Goal: Task Accomplishment & Management: Complete application form

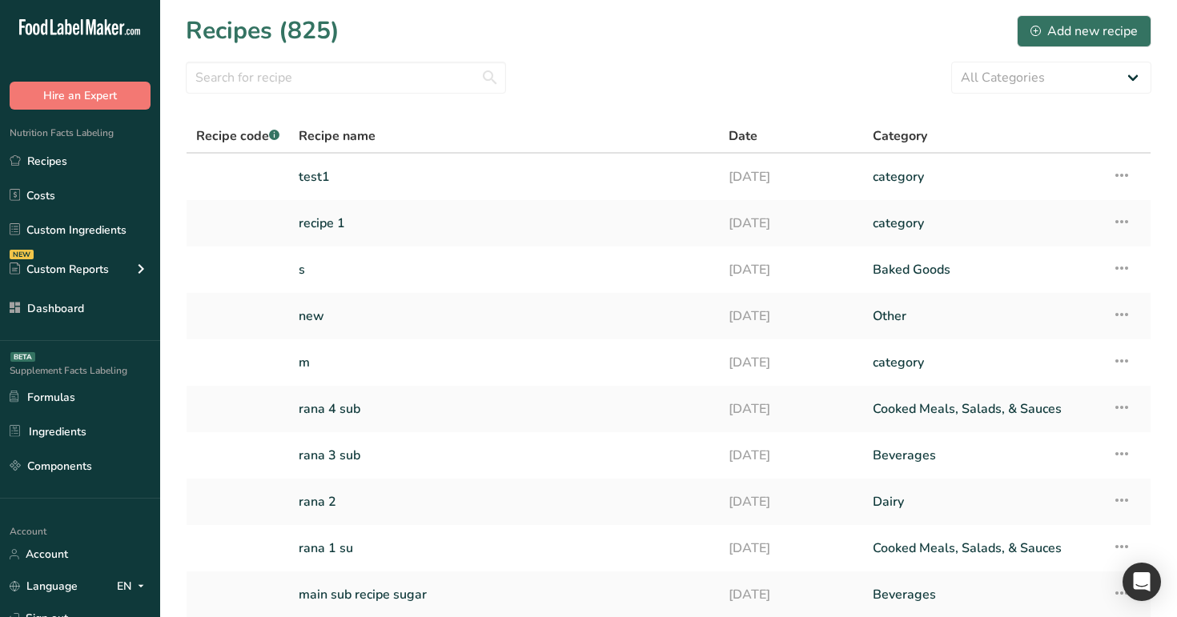
click at [585, 128] on div "Recipe name" at bounding box center [504, 135] width 411 height 19
click at [96, 297] on link "Dashboard" at bounding box center [80, 308] width 160 height 30
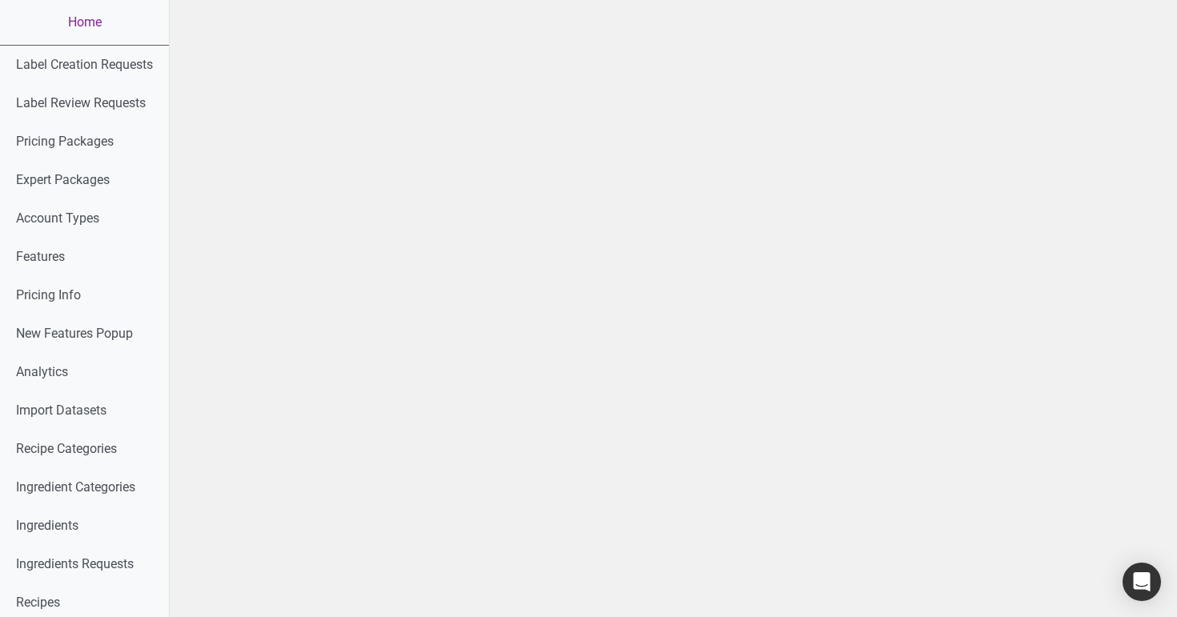
click at [96, 32] on link "Home" at bounding box center [84, 22] width 169 height 45
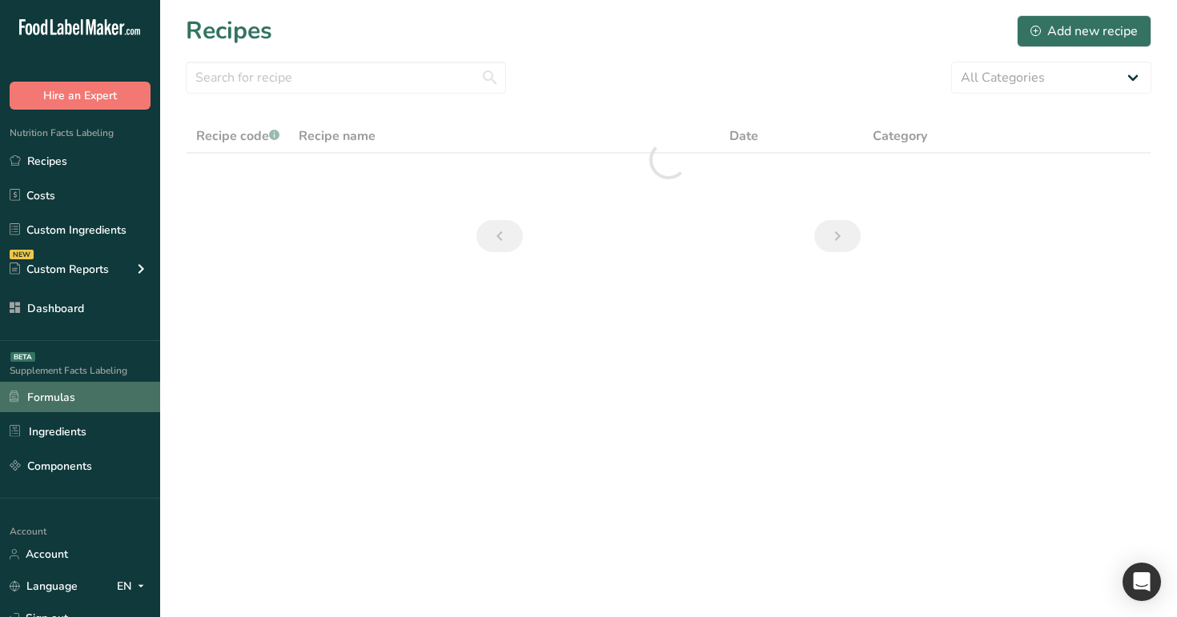
click at [97, 405] on link "Formulas" at bounding box center [80, 397] width 160 height 30
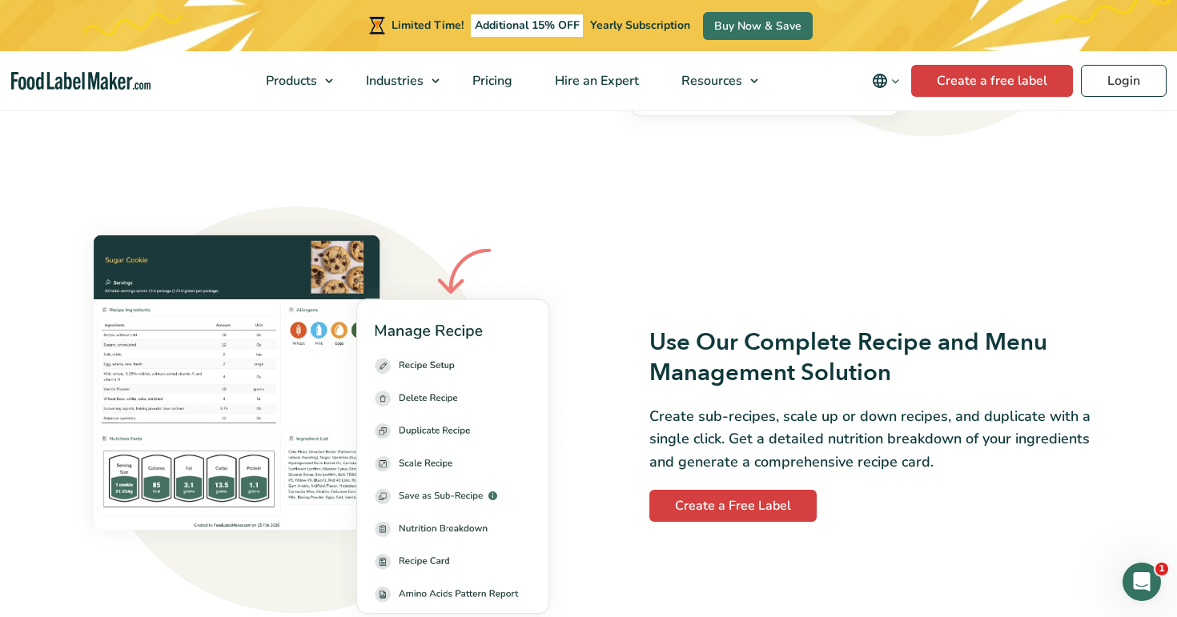
scroll to position [5875, 0]
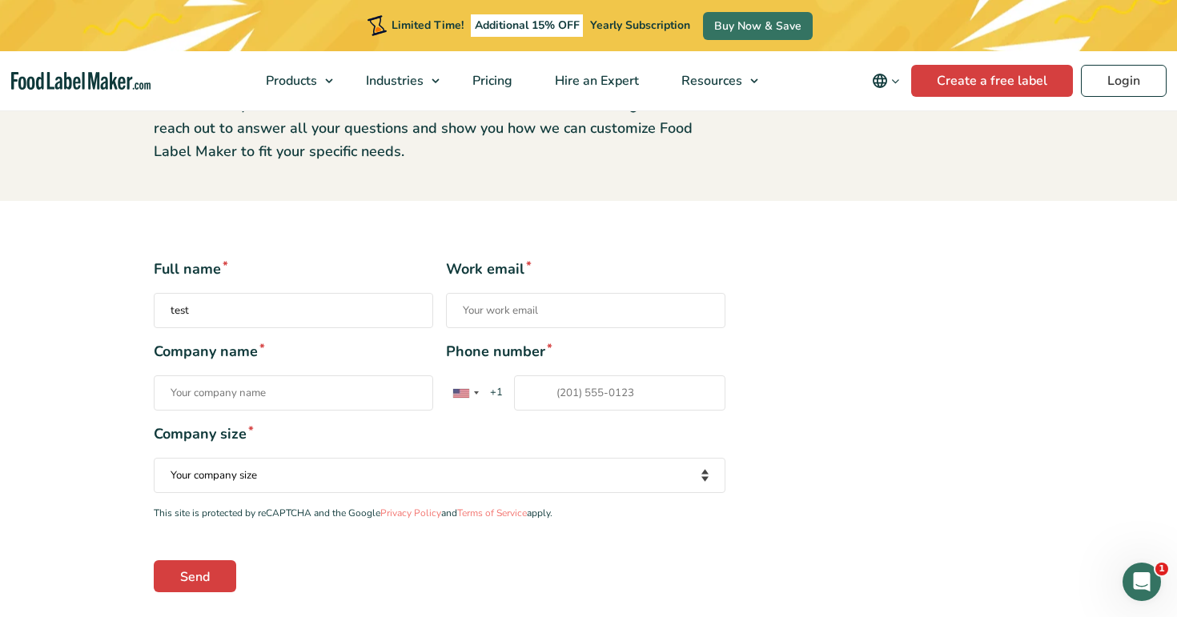
type input "test"
click at [570, 311] on input "Work email *" at bounding box center [585, 310] width 279 height 35
type input "test@t."
click at [872, 358] on div "Full name * test Work email * test@t. Company name * Phone number * United Stat…" at bounding box center [588, 425] width 893 height 333
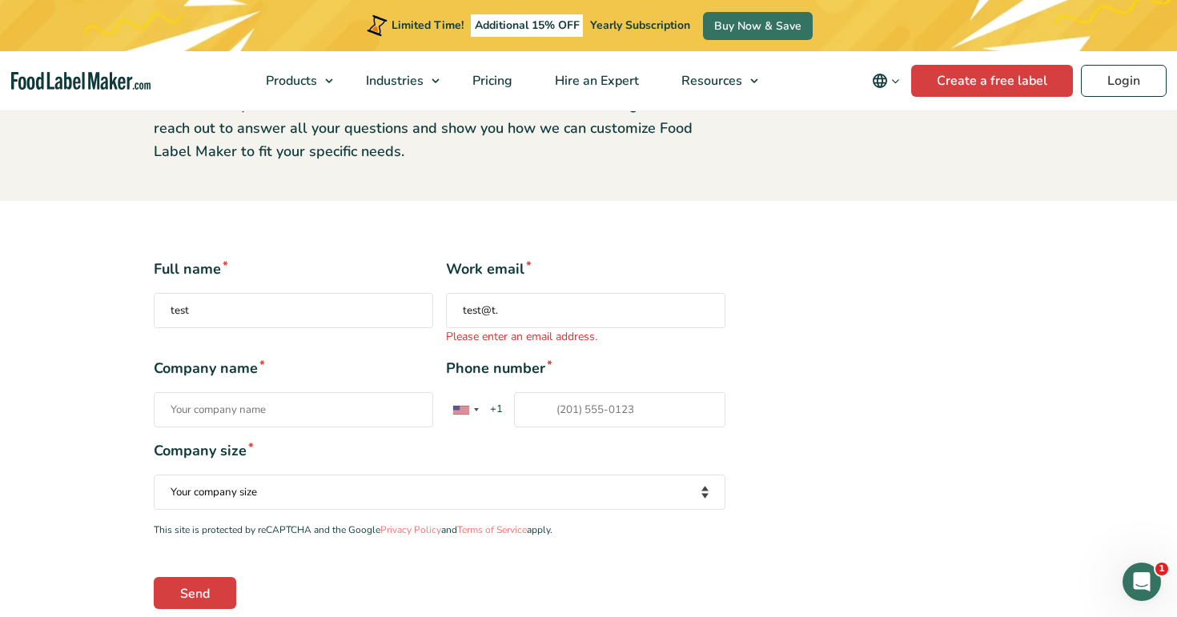
click at [255, 416] on input "Company name *" at bounding box center [293, 409] width 279 height 35
type input "asdd"
click at [790, 416] on div "Full name * test Work email * test@t. Please enter an email address. Company na…" at bounding box center [588, 434] width 893 height 350
click at [604, 415] on input "Phone number * United States +1 United Kingdom +44 Afghanistan (‫افغانستان‬‎) +…" at bounding box center [619, 409] width 211 height 35
type input "123123123"
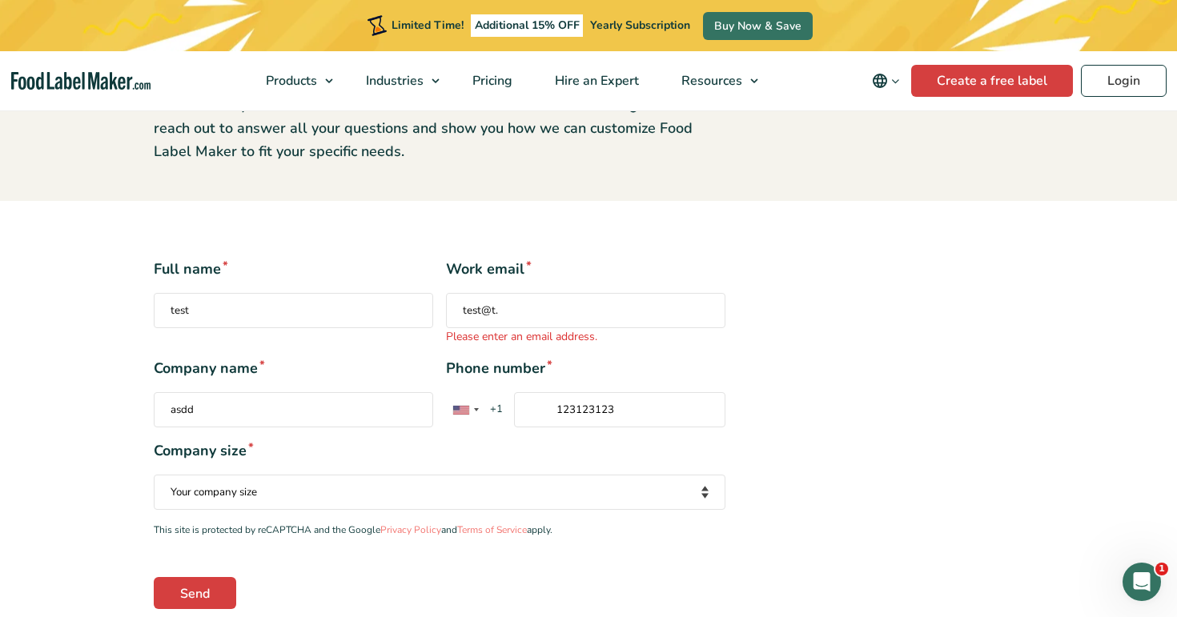
click at [729, 456] on div "Full name * test Work email * test@t. Please enter an email address. Company na…" at bounding box center [440, 434] width 596 height 350
click at [255, 493] on select "Your company size Fewer than 10 Employees 10 to 50 Employees 51 to 500 Employee…" at bounding box center [440, 492] width 572 height 35
select select "51 to 500 Employees"
click at [154, 475] on select "Your company size Fewer than 10 Employees 10 to 50 Employees 51 to 500 Employee…" at bounding box center [440, 492] width 572 height 35
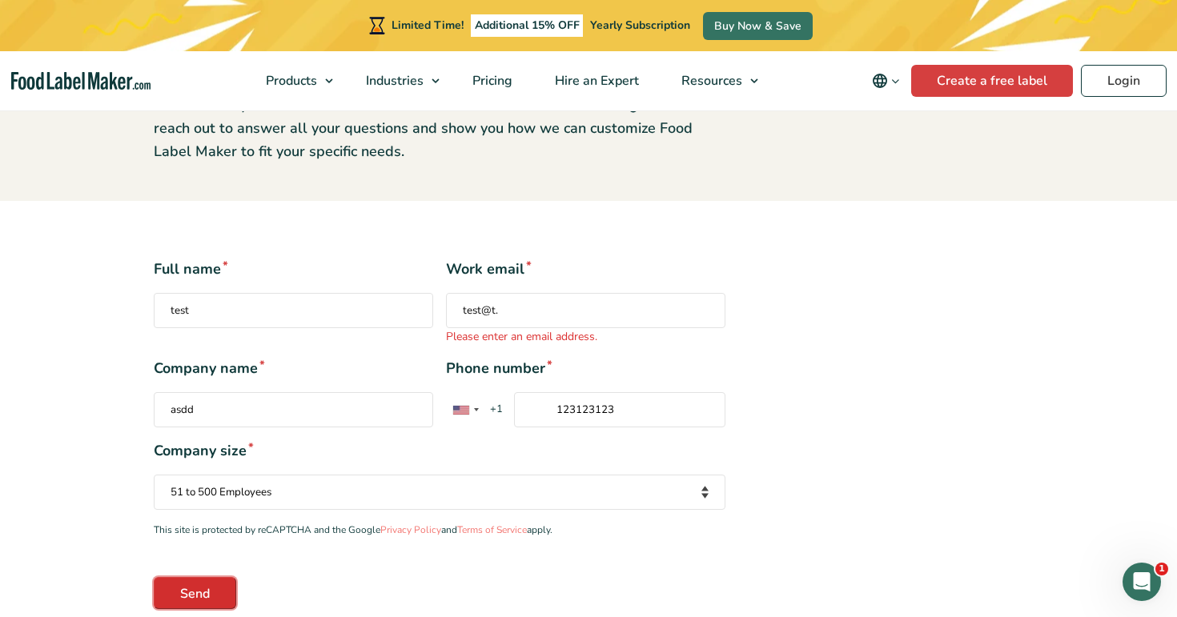
click at [200, 593] on input "Send" at bounding box center [195, 593] width 82 height 32
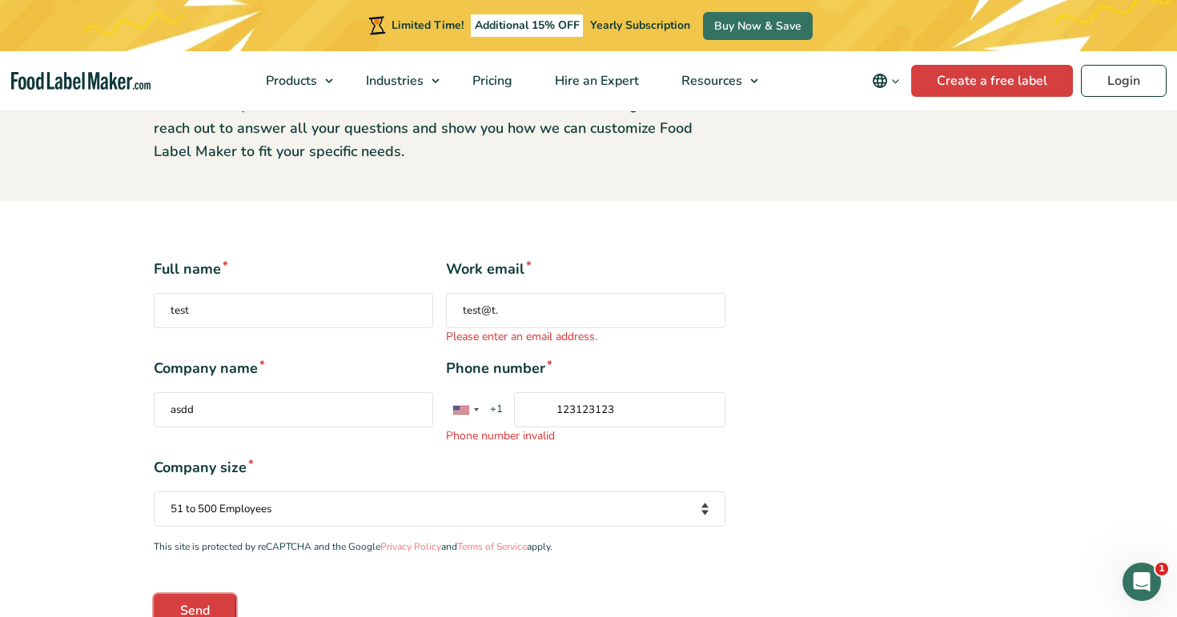
scroll to position [215, 0]
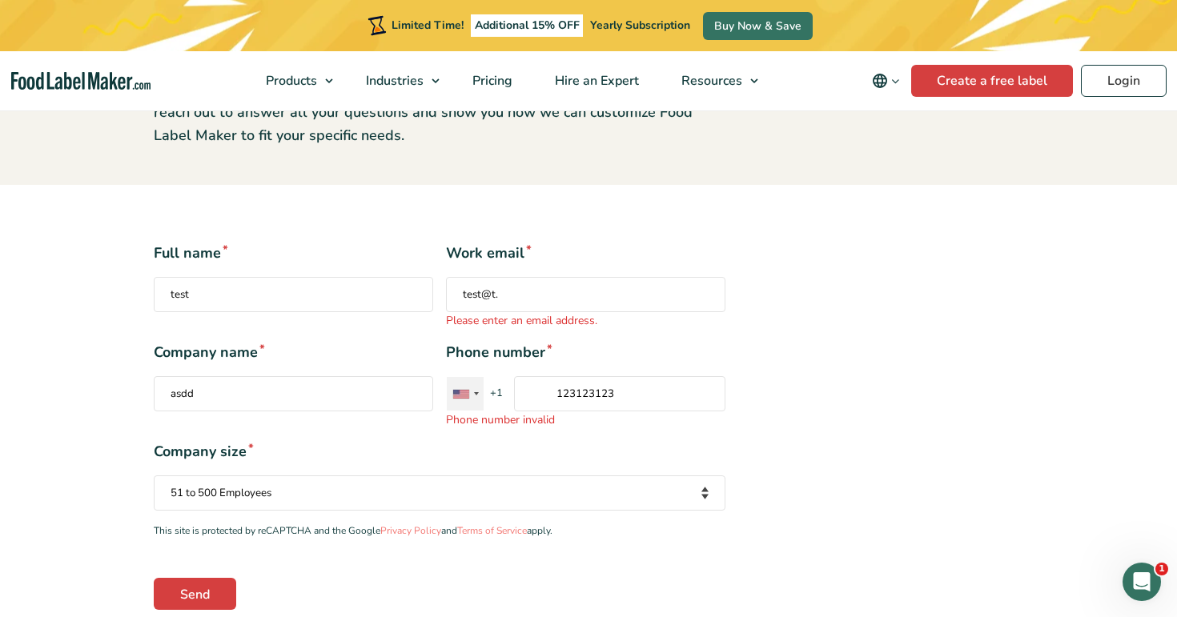
click at [471, 386] on div "Contact form" at bounding box center [465, 394] width 37 height 34
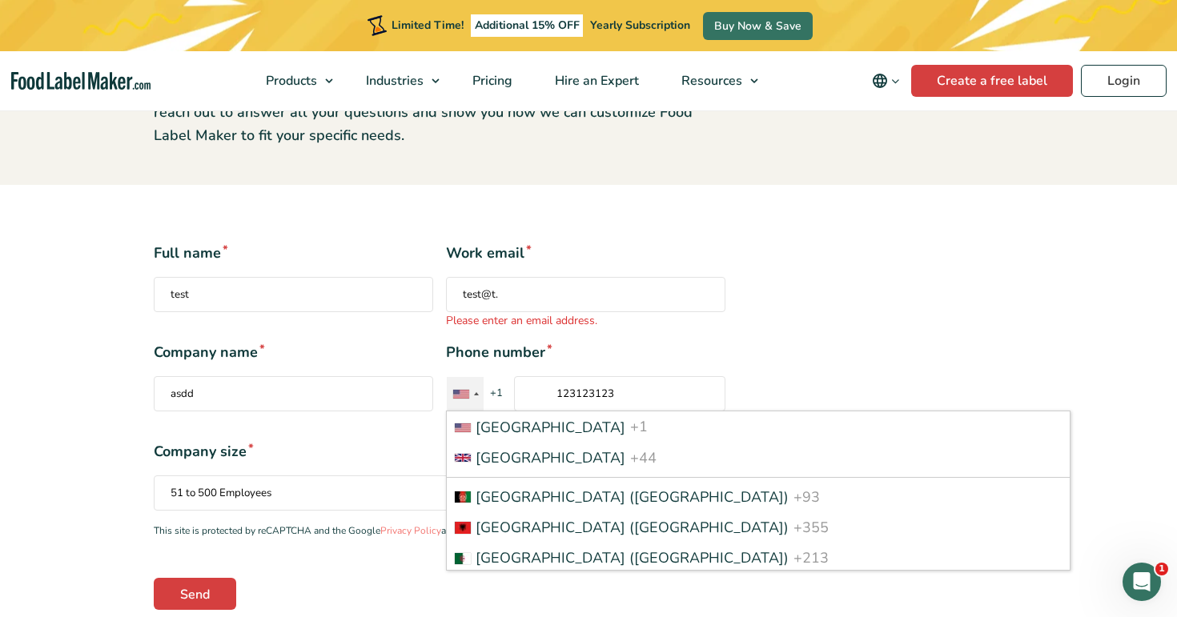
scroll to position [1925, 0]
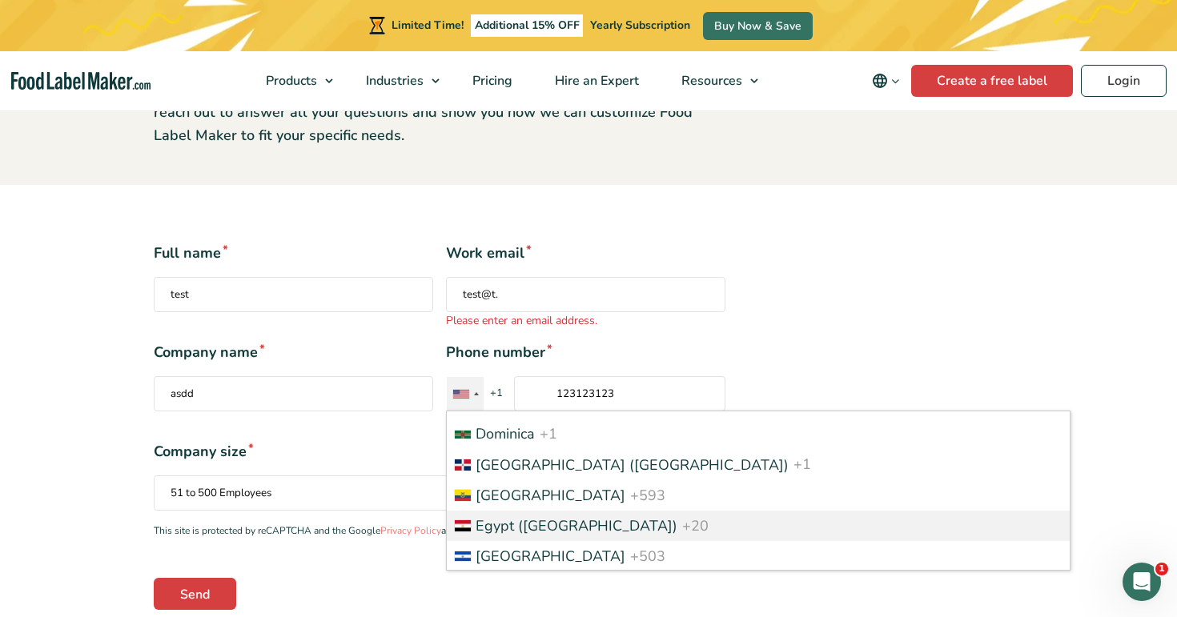
click at [494, 525] on span "Egypt (‫مصر‬‎)" at bounding box center [577, 525] width 202 height 19
click at [514, 411] on input "123123123" at bounding box center [619, 393] width 211 height 35
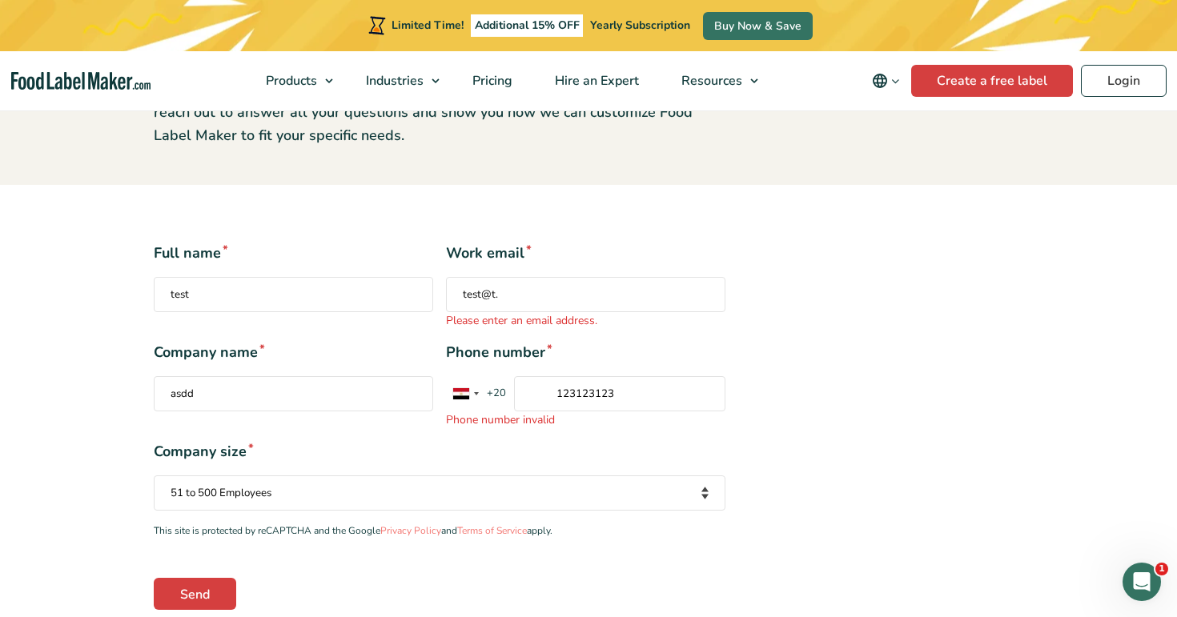
drag, startPoint x: 620, startPoint y: 399, endPoint x: 518, endPoint y: 387, distance: 103.1
click at [518, 387] on input "123123123" at bounding box center [619, 393] width 211 height 35
click at [731, 383] on div "Full name * test Work email * test@t. Please enter an email address. Company na…" at bounding box center [440, 426] width 596 height 367
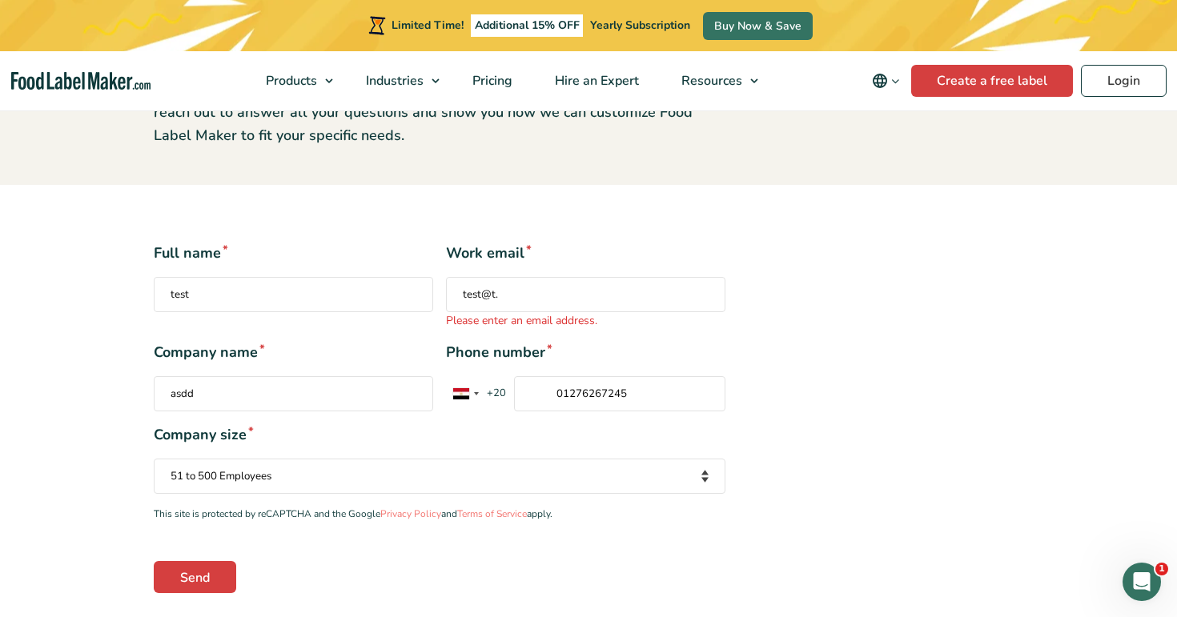
click at [658, 386] on input "01276267245" at bounding box center [619, 393] width 211 height 35
click at [653, 385] on input "01276267245" at bounding box center [619, 393] width 211 height 35
click at [627, 411] on input "01276267245" at bounding box center [619, 393] width 211 height 35
click at [668, 425] on span "Company size *" at bounding box center [440, 435] width 572 height 22
click at [193, 584] on input "Send" at bounding box center [195, 577] width 82 height 32
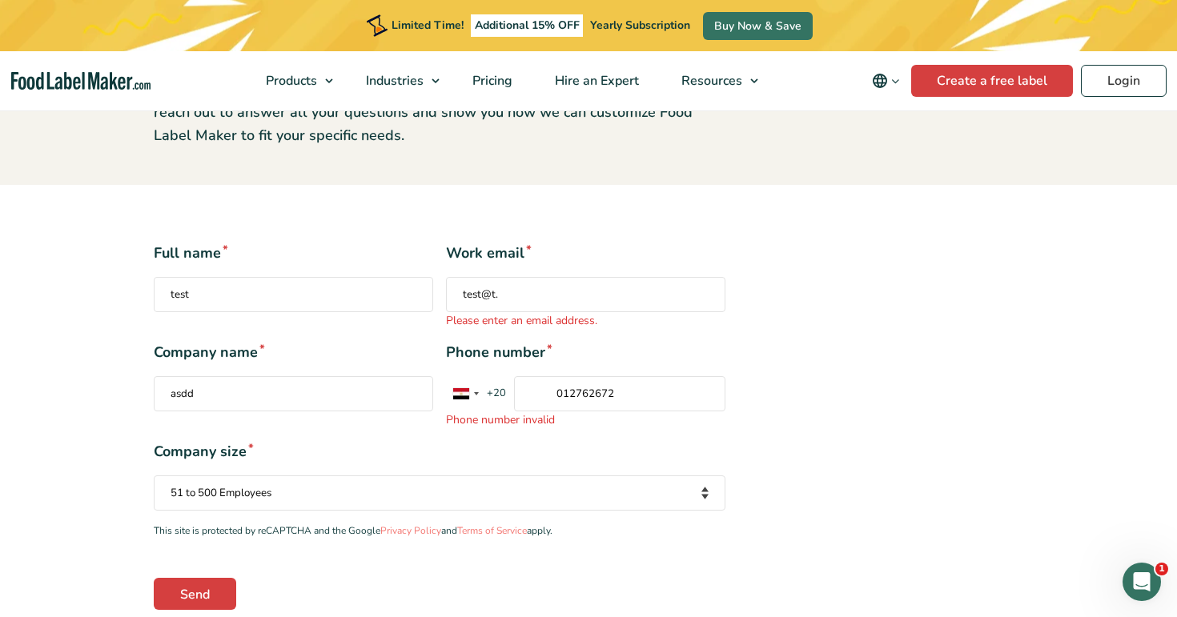
click at [626, 393] on input "012762672" at bounding box center [619, 393] width 211 height 35
click at [575, 448] on div "Company size * Your company size Fewer than 10 Employees 10 to 50 Employees 51 …" at bounding box center [440, 476] width 572 height 70
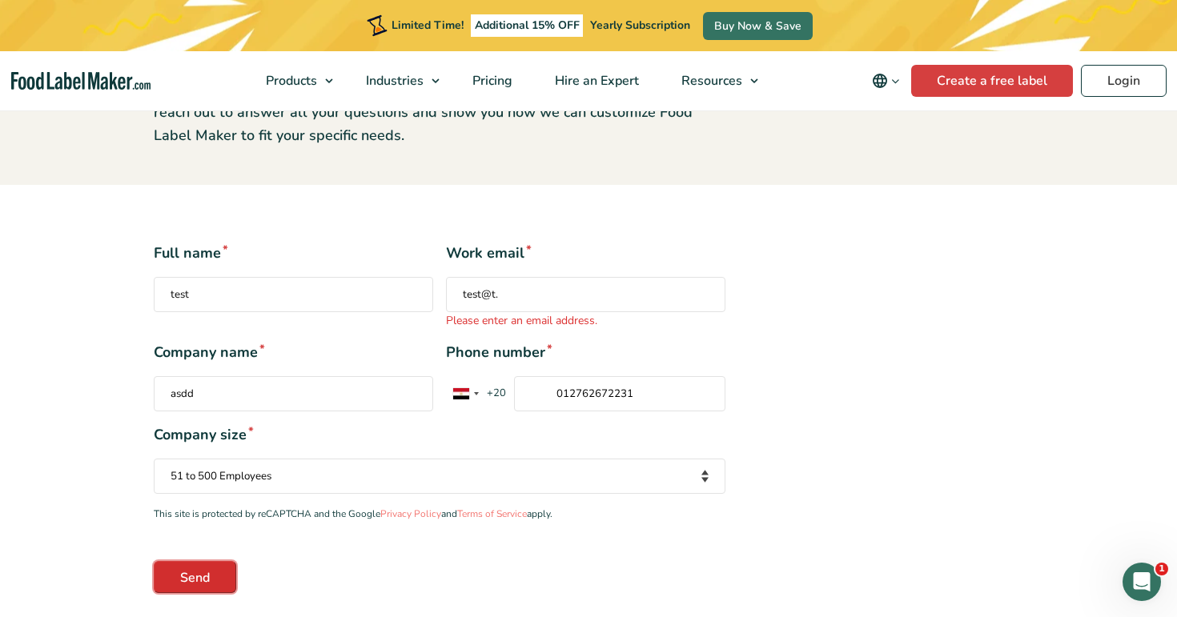
click at [181, 583] on input "Send" at bounding box center [195, 577] width 82 height 32
drag, startPoint x: 648, startPoint y: 390, endPoint x: 511, endPoint y: 383, distance: 137.1
click at [510, 383] on div "United States +1 United Kingdom +44 Afghanistan (‫افغانستان‬‎) +93 Albania (Shq…" at bounding box center [551, 393] width 211 height 35
click at [705, 385] on input "012762672231" at bounding box center [619, 393] width 211 height 35
click at [666, 400] on input "012762672231" at bounding box center [619, 393] width 211 height 35
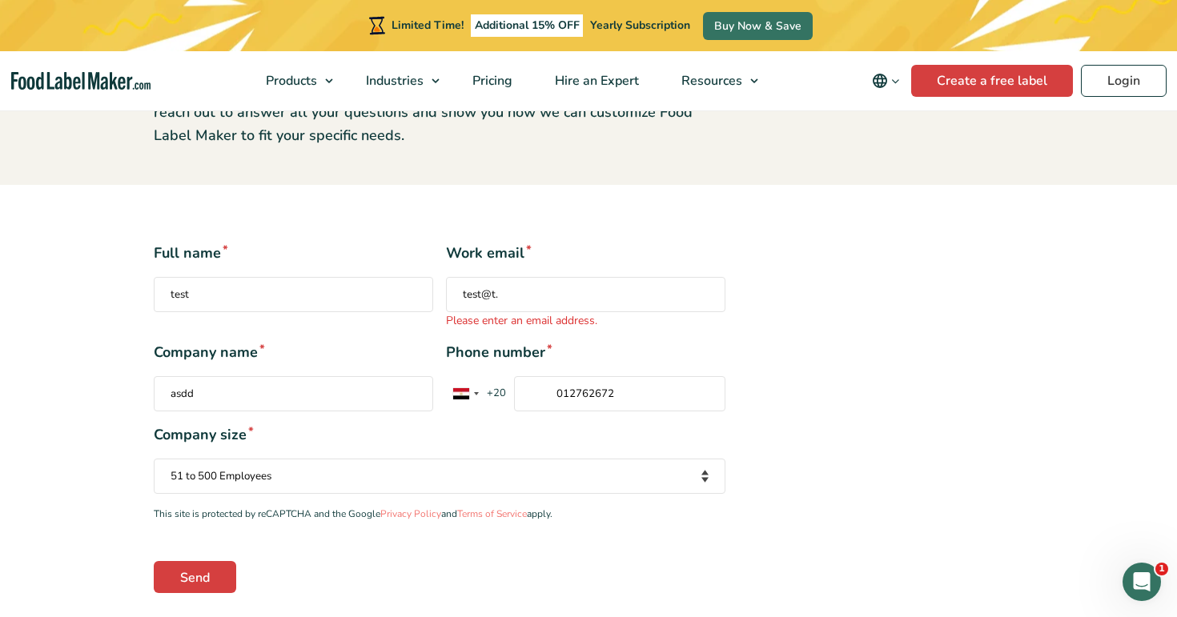
type input "012762672"
click at [809, 444] on div "Full name * test Work email * test@t. Please enter an email address. Company na…" at bounding box center [588, 418] width 893 height 350
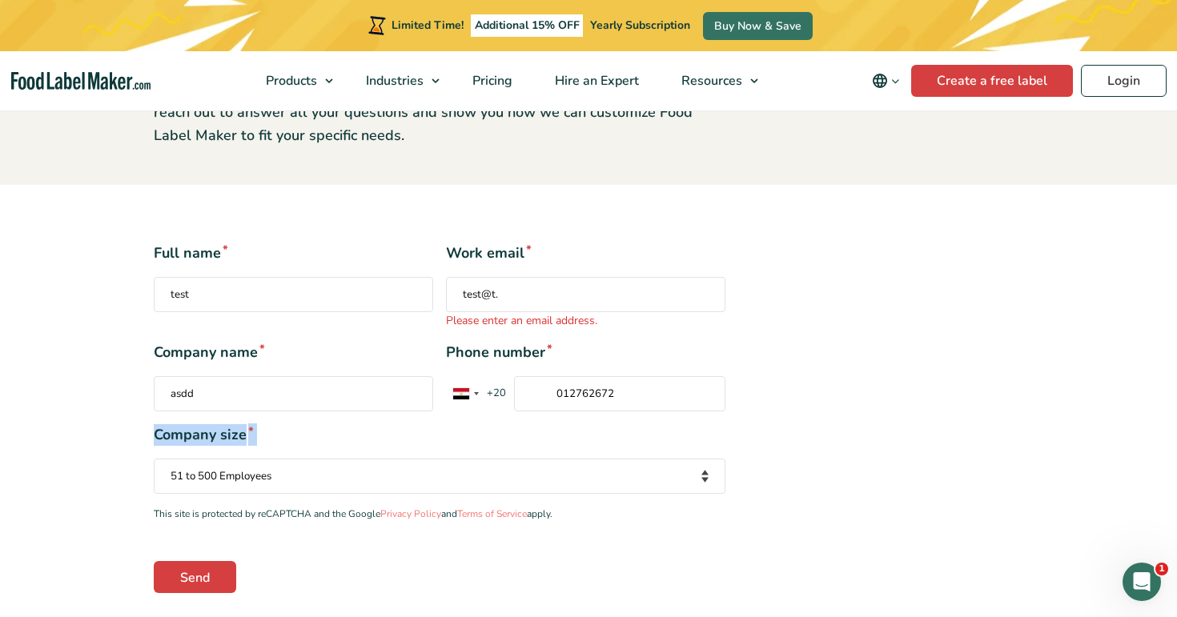
click at [809, 444] on div "Full name * test Work email * test@t. Please enter an email address. Company na…" at bounding box center [588, 418] width 893 height 350
click at [586, 453] on div "Company size * Your company size Fewer than 10 Employees 10 to 50 Employees 51 …" at bounding box center [440, 459] width 572 height 70
click at [191, 587] on input "Send" at bounding box center [195, 577] width 82 height 32
